Goal: Communication & Community: Answer question/provide support

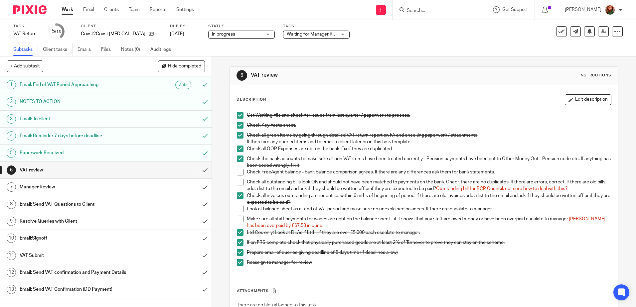
click at [78, 202] on h1 "Email: Send VAT Questions to Client" at bounding box center [77, 205] width 114 height 10
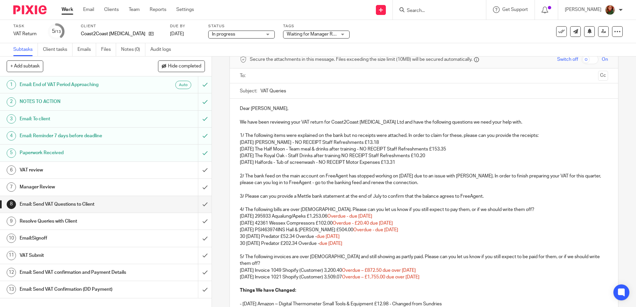
scroll to position [67, 0]
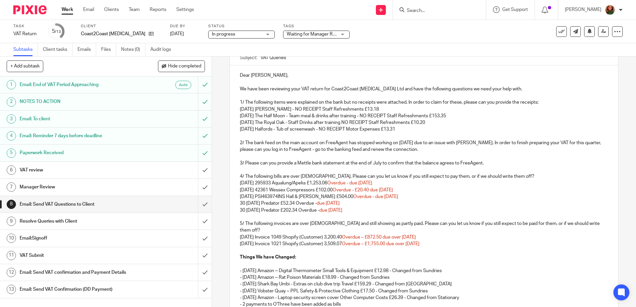
drag, startPoint x: 406, startPoint y: 127, endPoint x: 234, endPoint y: 131, distance: 172.6
click at [234, 131] on div "Dear JoJo, We have been reviewing your VAT return for Coast2Coast Scuba Diving …" at bounding box center [424, 227] width 388 height 322
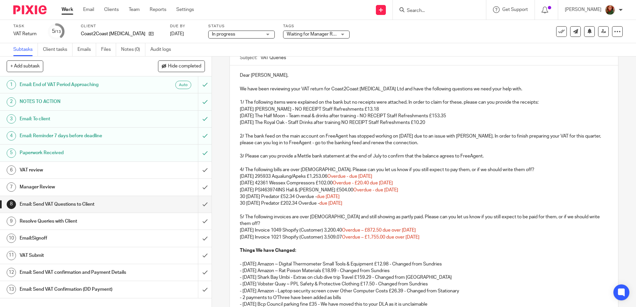
click at [461, 103] on p "1/ The following items were explained on the bank but no receipts were attached…" at bounding box center [424, 102] width 368 height 7
click at [352, 102] on p "1/ The following items were explained on the bank but no receipts were attached…" at bounding box center [424, 102] width 368 height 7
click at [351, 102] on p "1/ The following items were explained on the bank but no receipts were attached…" at bounding box center [424, 102] width 368 height 7
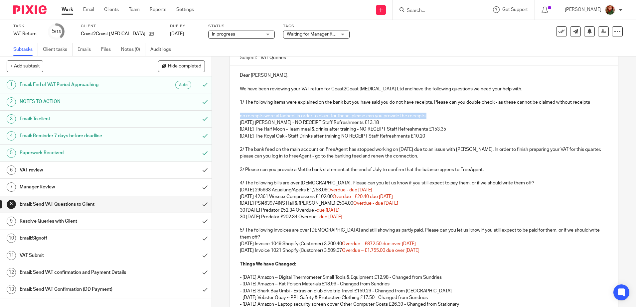
drag, startPoint x: 436, startPoint y: 114, endPoint x: 234, endPoint y: 114, distance: 201.2
click at [234, 114] on div "Dear JoJo, We have been reviewing your VAT return for Coast2Coast Scuba Diving …" at bounding box center [424, 230] width 388 height 328
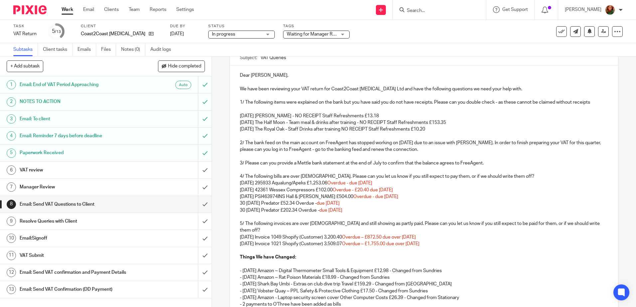
click at [592, 103] on p "1/ The following items were explained on the bank but you have said you do not …" at bounding box center [424, 102] width 368 height 7
click at [361, 149] on p "2/ The bank feed on the main account on FreeAgent has stopped working on 25th J…" at bounding box center [424, 147] width 368 height 14
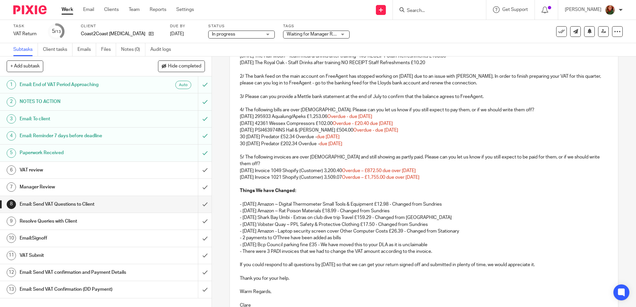
drag, startPoint x: 243, startPoint y: 156, endPoint x: 454, endPoint y: 179, distance: 211.7
click at [454, 179] on div "Dear JoJo, We have been reviewing your VAT return for Coast2Coast Scuba Diving …" at bounding box center [424, 160] width 388 height 322
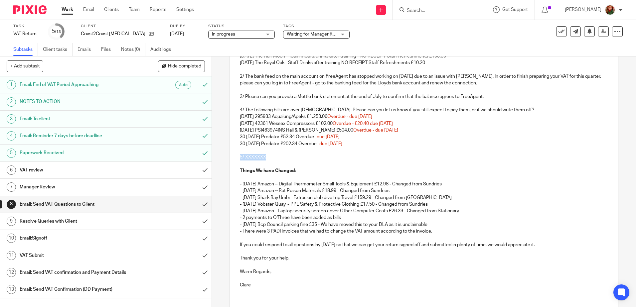
drag, startPoint x: 238, startPoint y: 157, endPoint x: 274, endPoint y: 158, distance: 35.9
click at [274, 158] on p "5/ XXXXXXX" at bounding box center [424, 157] width 368 height 7
drag, startPoint x: 309, startPoint y: 190, endPoint x: 326, endPoint y: 191, distance: 17.3
click at [326, 191] on p "- 01 May 25 Amazon ~ Rat Poison Materials £18.99 - Changed from Sundries" at bounding box center [424, 191] width 368 height 7
click at [318, 192] on p "- 01 May 25 Amazon ~ Rat Poison Materials £18.99 - Changed from Sundries" at bounding box center [424, 191] width 368 height 7
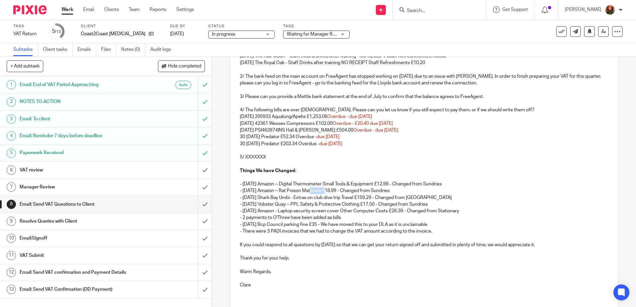
drag, startPoint x: 311, startPoint y: 191, endPoint x: 326, endPoint y: 192, distance: 15.3
click at [326, 192] on p "- 01 May 25 Amazon ~ Rat Poison Materials £18.99 - Changed from Sundries" at bounding box center [424, 191] width 368 height 7
drag, startPoint x: 350, startPoint y: 198, endPoint x: 361, endPoint y: 197, distance: 11.1
click at [361, 197] on p "- 13 May 25 Shark Bay Umbi - Extras on club dive trip Travel £159.29 - Changed …" at bounding box center [424, 198] width 368 height 7
click at [349, 219] on p "- 2 payments to O'Three have been added as bills" at bounding box center [424, 218] width 368 height 7
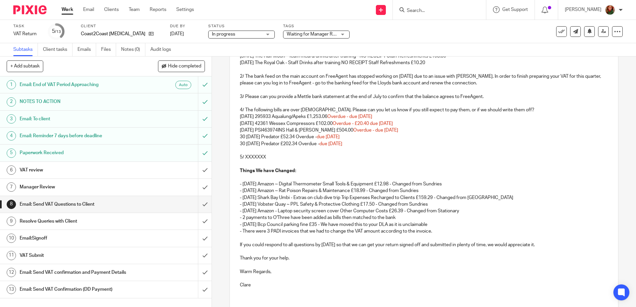
click at [270, 225] on p "- 15 Jul 25 Bcp Council parking fine £35 - We have moved this to your DLA as it…" at bounding box center [424, 224] width 368 height 7
click at [269, 225] on p "- 15 Jul 25 Bcp Council parking fine £35 - We have moved this to your DLA as it…" at bounding box center [424, 224] width 368 height 7
drag, startPoint x: 375, startPoint y: 226, endPoint x: 383, endPoint y: 226, distance: 8.0
click at [383, 226] on p "- 15 Jul 25 BCP Council parking fine £35 - We have moved this to your DLA as it…" at bounding box center [424, 224] width 368 height 7
drag, startPoint x: 413, startPoint y: 225, endPoint x: 457, endPoint y: 225, distance: 43.2
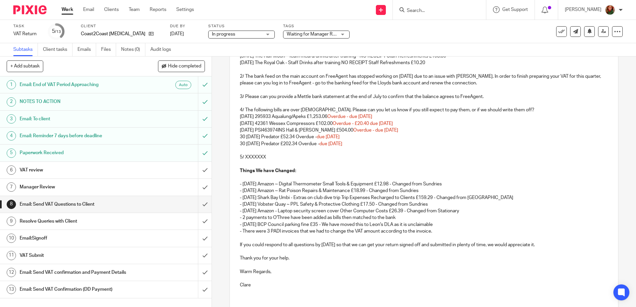
click at [457, 225] on p "- 15 Jul 25 BCP Council parking fine £35 - We have moved this to Leon's DLA as …" at bounding box center [424, 224] width 368 height 7
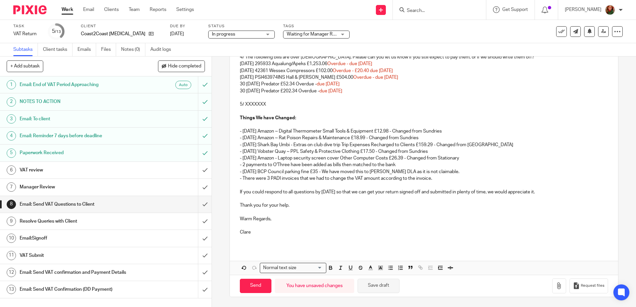
click at [385, 287] on button "Save draft" at bounding box center [379, 286] width 42 height 14
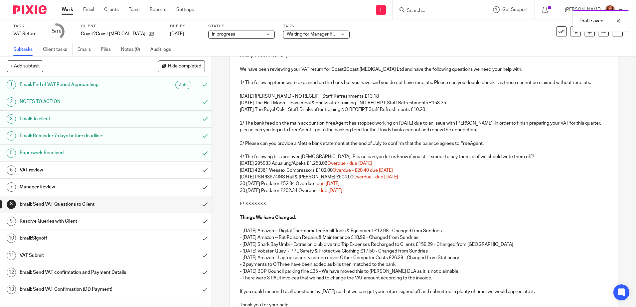
scroll to position [53, 0]
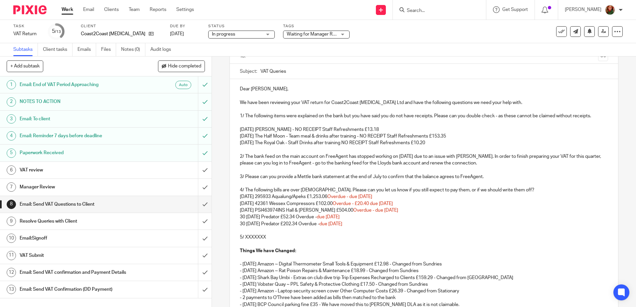
drag, startPoint x: 236, startPoint y: 196, endPoint x: 420, endPoint y: 197, distance: 183.6
click at [420, 197] on div "Dear JoJo, We have been reviewing your VAT return for Coast2Coast Scuba Diving …" at bounding box center [424, 229] width 388 height 301
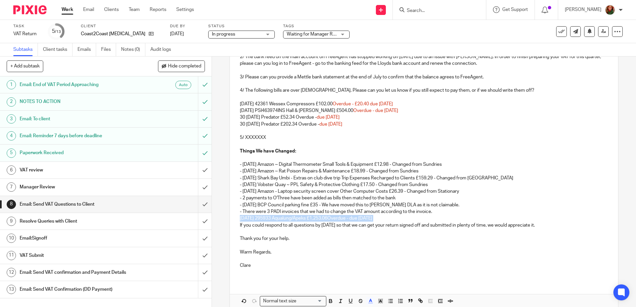
click at [248, 218] on p "26 Feb 25 295933 Aqualung/Apeks £1,253.06 Overdue - due 5 months ago" at bounding box center [424, 218] width 368 height 7
drag, startPoint x: 336, startPoint y: 218, endPoint x: 456, endPoint y: 218, distance: 120.1
click at [456, 218] on p "26 Feb 25 295933 Aqualung/Apeks £1,253.06 Overdue - due 5 months ago" at bounding box center [424, 218] width 368 height 7
drag, startPoint x: 321, startPoint y: 217, endPoint x: 559, endPoint y: 219, distance: 238.1
click at [559, 219] on p "26 Feb 25 295933 Aqualung/Apeks £1,253.06 - the same bill was added twice. We h…" at bounding box center [424, 218] width 368 height 7
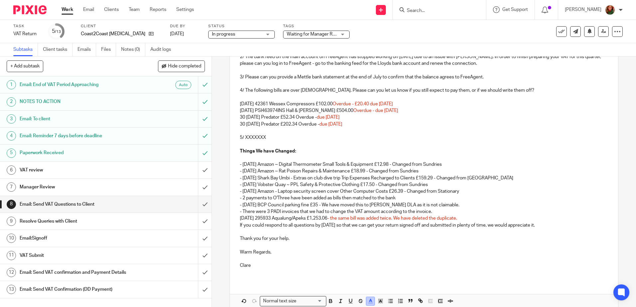
click at [369, 301] on polyline "button" at bounding box center [370, 300] width 2 height 3
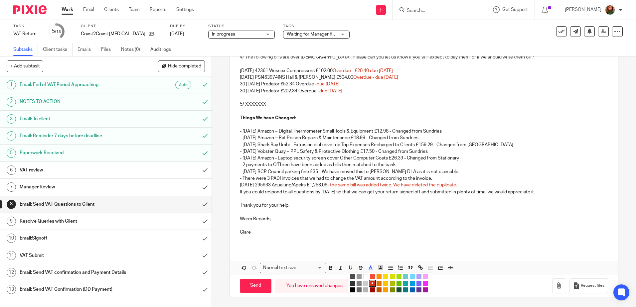
click at [350, 292] on li "color:#000000" at bounding box center [352, 290] width 5 height 5
click at [409, 198] on p at bounding box center [424, 199] width 368 height 7
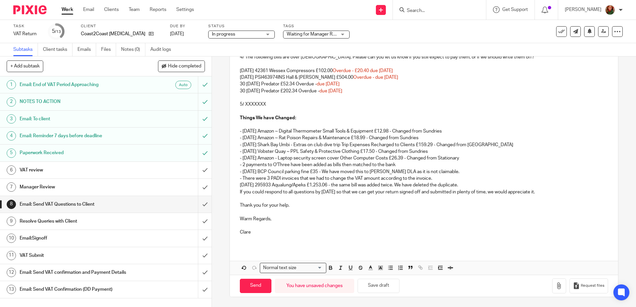
click at [472, 184] on p "26 Feb 25 295933 Aqualung/Apeks £1,253.06 - the same bill was added twice. We h…" at bounding box center [424, 185] width 368 height 7
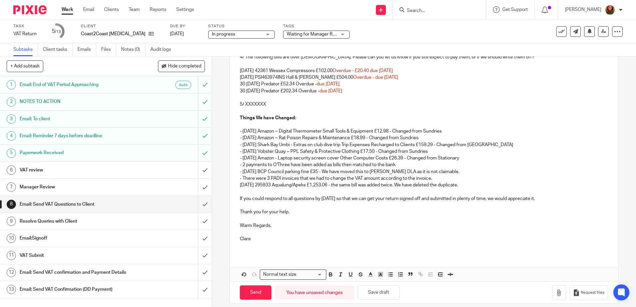
scroll to position [86, 0]
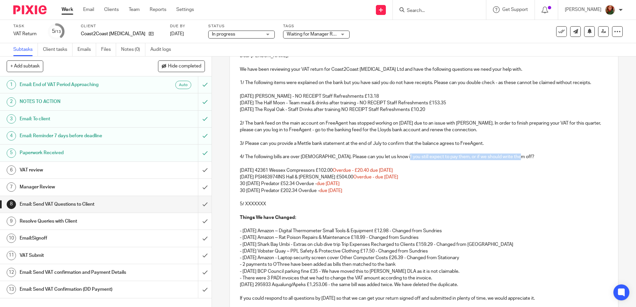
drag, startPoint x: 398, startPoint y: 157, endPoint x: 521, endPoint y: 157, distance: 123.4
click at [521, 157] on p "4/ The following bills are over 6 months old. Please can you let us know if you…" at bounding box center [424, 157] width 368 height 7
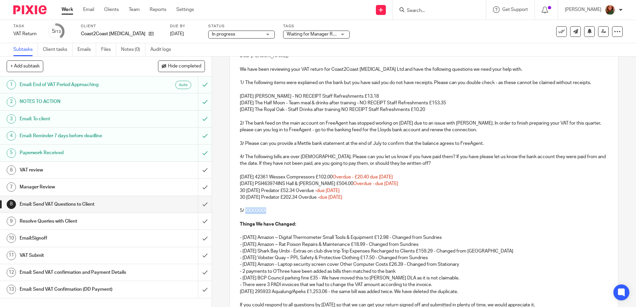
drag, startPoint x: 243, startPoint y: 211, endPoint x: 277, endPoint y: 211, distance: 33.3
click at [277, 211] on p "5/ XXXXXXX" at bounding box center [424, 211] width 368 height 7
click at [243, 209] on p "5/ Income" at bounding box center [424, 211] width 368 height 7
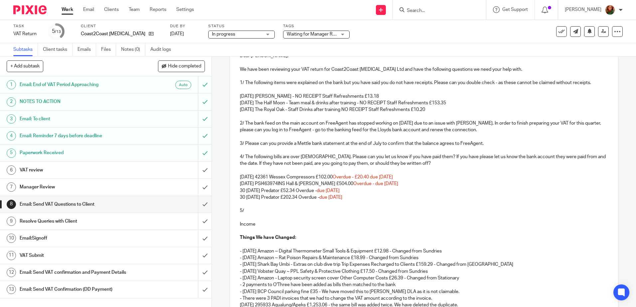
click at [261, 211] on p "5/" at bounding box center [424, 211] width 368 height 7
drag, startPoint x: 242, startPoint y: 211, endPoint x: 468, endPoint y: 212, distance: 225.5
click at [468, 212] on p "5/ There is a bill for BCP Leisure without an attachment- please can you provid…" at bounding box center [424, 211] width 368 height 7
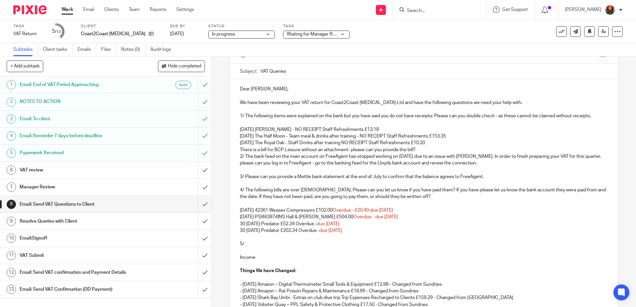
click at [434, 143] on p "09 Jun 25 The Royal Oak - Staff Drinks after training NO RECEIPT Staff Refreshm…" at bounding box center [424, 143] width 368 height 7
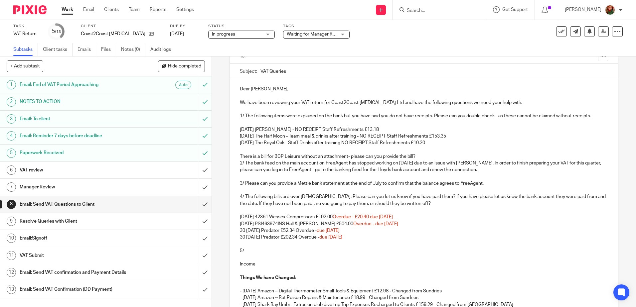
click at [420, 156] on p "There is a bill for BCP Leisure without an attachment- please can you provide t…" at bounding box center [424, 156] width 368 height 7
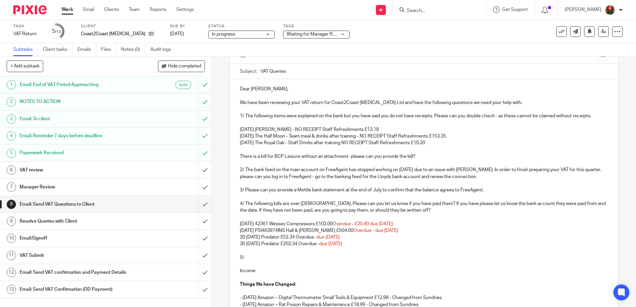
click at [240, 158] on p "There is a bill for BCP Leisure without an attachment- please can you provide t…" at bounding box center [424, 156] width 368 height 7
click at [240, 169] on p "2/ The bank feed on the main account on FreeAgent has stopped working on 25th J…" at bounding box center [424, 174] width 368 height 14
click at [240, 188] on p "3/ Please can you provide a Mettle bank statement at the end of July to confirm…" at bounding box center [424, 190] width 368 height 7
click at [240, 204] on p "4/ The following bills are over 6 months old. Please can you let us know if you…" at bounding box center [424, 208] width 368 height 14
click at [240, 257] on p "5/" at bounding box center [424, 257] width 368 height 7
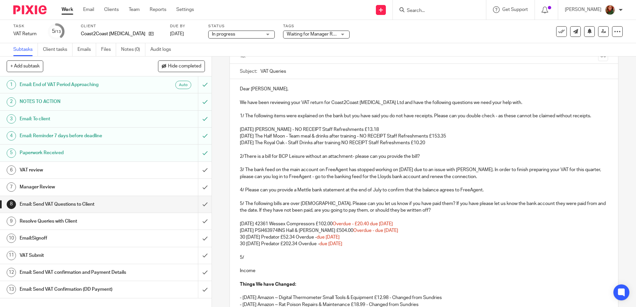
click at [240, 257] on p "5/" at bounding box center [424, 257] width 368 height 7
click at [240, 258] on p "5/" at bounding box center [424, 257] width 368 height 7
click at [266, 258] on p "6/" at bounding box center [424, 257] width 368 height 7
click at [430, 159] on p "2/There is a bill for BCP Leisure without an attachment- please can you provide…" at bounding box center [424, 156] width 368 height 7
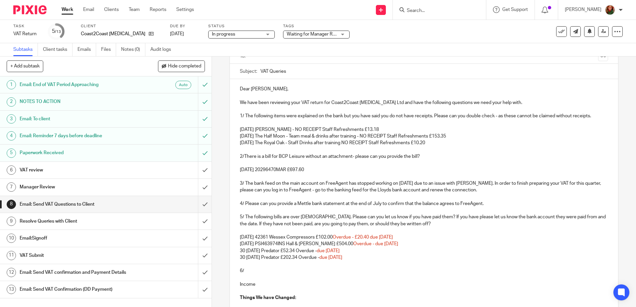
click at [240, 171] on p "1/03/25 20296470MAR £697.60" at bounding box center [424, 170] width 368 height 7
click at [376, 188] on p "3/ The bank feed on the main account on FreeAgent has stopped working on 25th J…" at bounding box center [424, 187] width 368 height 14
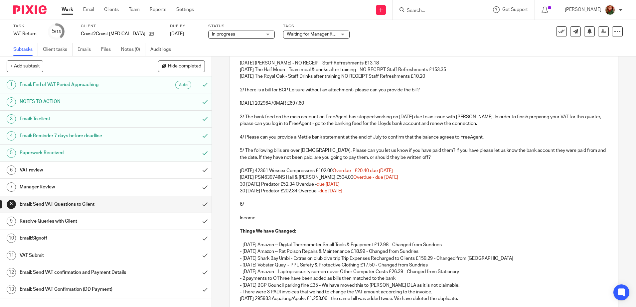
click at [270, 203] on p "6/" at bounding box center [424, 204] width 368 height 7
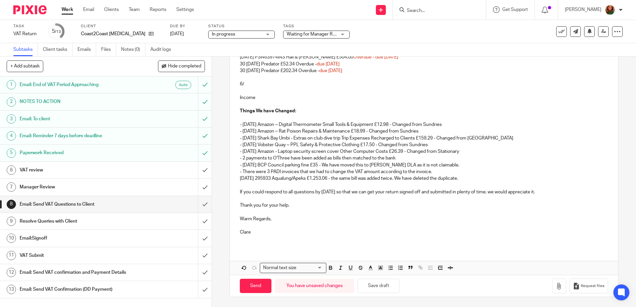
click at [245, 183] on p at bounding box center [424, 185] width 368 height 7
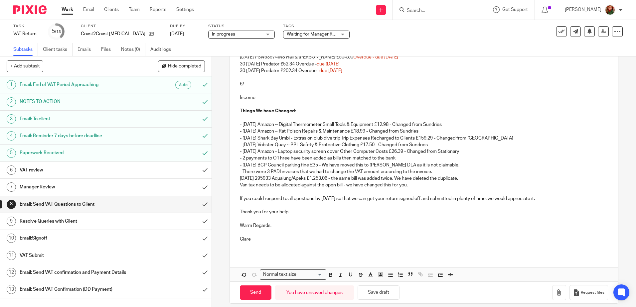
click at [235, 177] on div "Dear JoJo, We have been reviewing your VAT return for Coast2Coast Scuba Diving …" at bounding box center [424, 73] width 388 height 362
click at [240, 185] on p "Van tax needs to be allocated against the open bill - we have changed this for …" at bounding box center [424, 185] width 368 height 7
click at [438, 187] on p "- Van tax needs to be allocated against the open bill - we have changed this fo…" at bounding box center [424, 185] width 368 height 7
click at [378, 291] on button "Save draft" at bounding box center [379, 293] width 42 height 14
